Goal: Check status: Check status

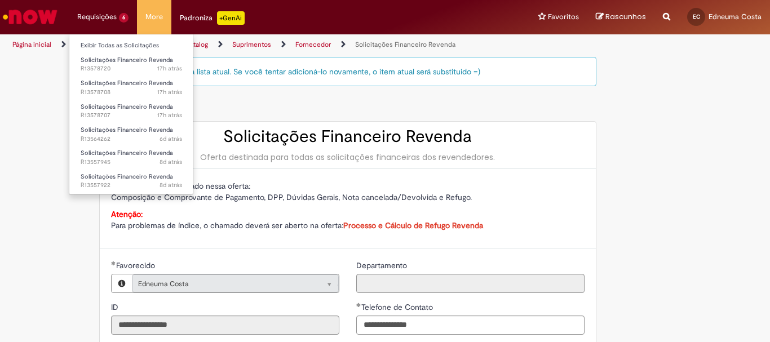
click at [111, 11] on li "Requisições 6 Exibir Todas as Solicitações Solicitações Financeiro Revenda 17h …" at bounding box center [103, 17] width 68 height 34
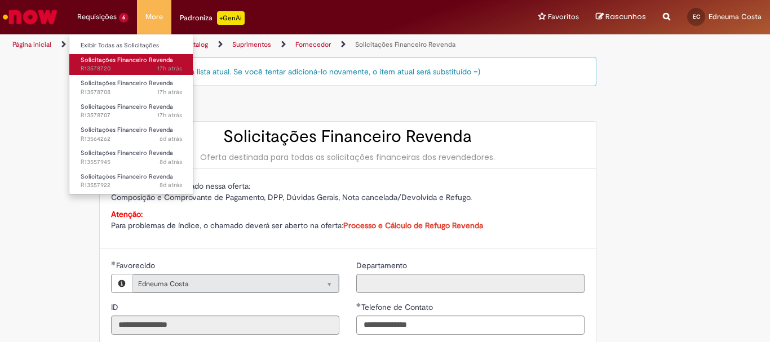
click at [90, 71] on span "17h atrás 17 horas atrás R13578720" at bounding box center [131, 68] width 101 height 9
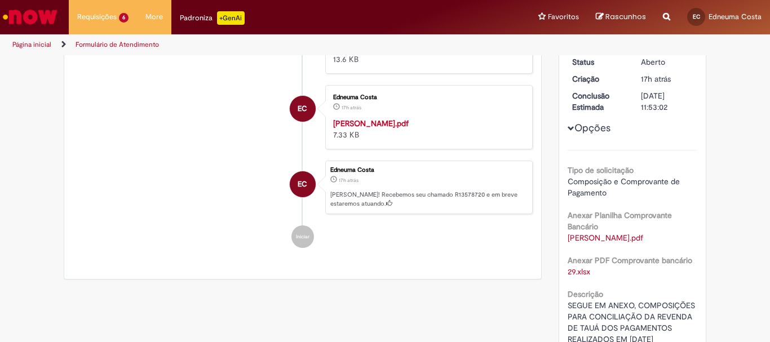
scroll to position [178, 0]
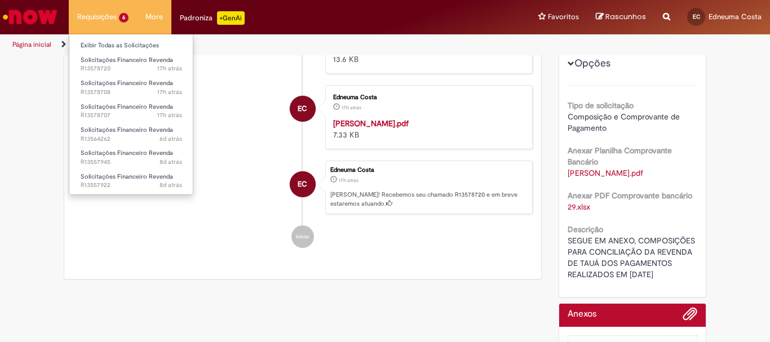
click at [90, 12] on li "Requisições 6 Exibir Todas as Solicitações Solicitações Financeiro Revenda 17h …" at bounding box center [103, 17] width 68 height 34
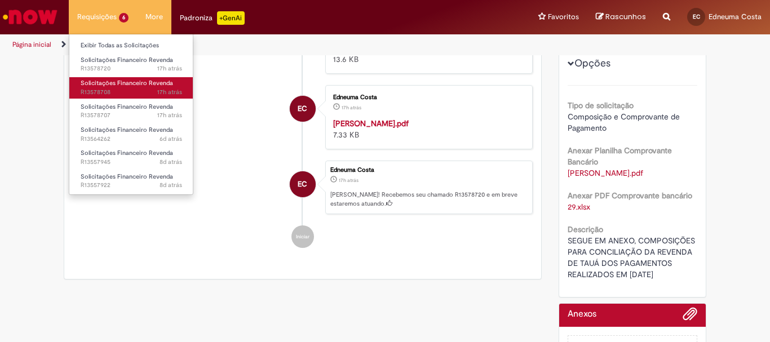
click at [103, 86] on span "Solicitações Financeiro Revenda" at bounding box center [127, 83] width 92 height 8
click at [108, 83] on span "Solicitações Financeiro Revenda" at bounding box center [127, 83] width 92 height 8
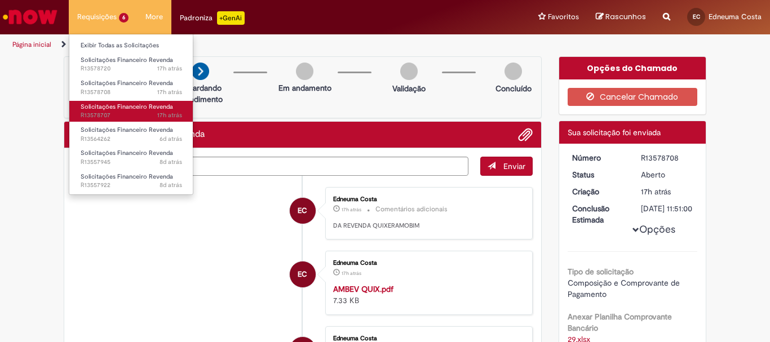
click at [94, 116] on span "17h atrás 17 horas atrás R13578707" at bounding box center [131, 115] width 101 height 9
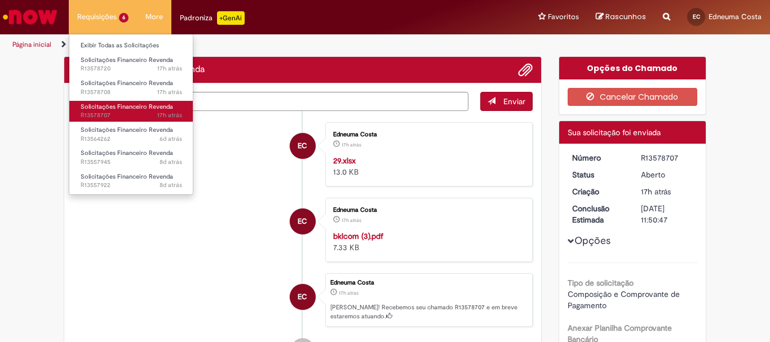
click at [98, 105] on span "Solicitações Financeiro Revenda" at bounding box center [127, 107] width 92 height 8
